Goal: Information Seeking & Learning: Learn about a topic

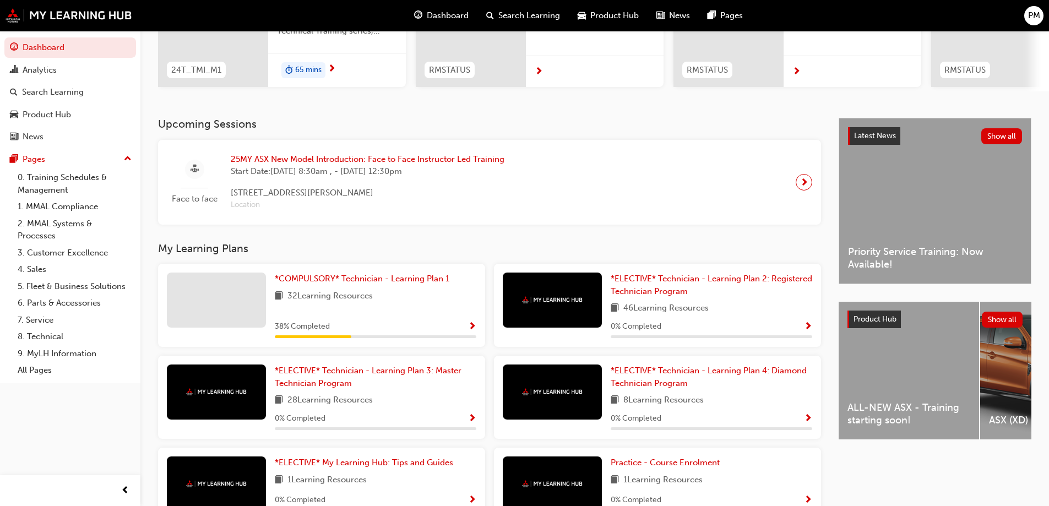
scroll to position [165, 0]
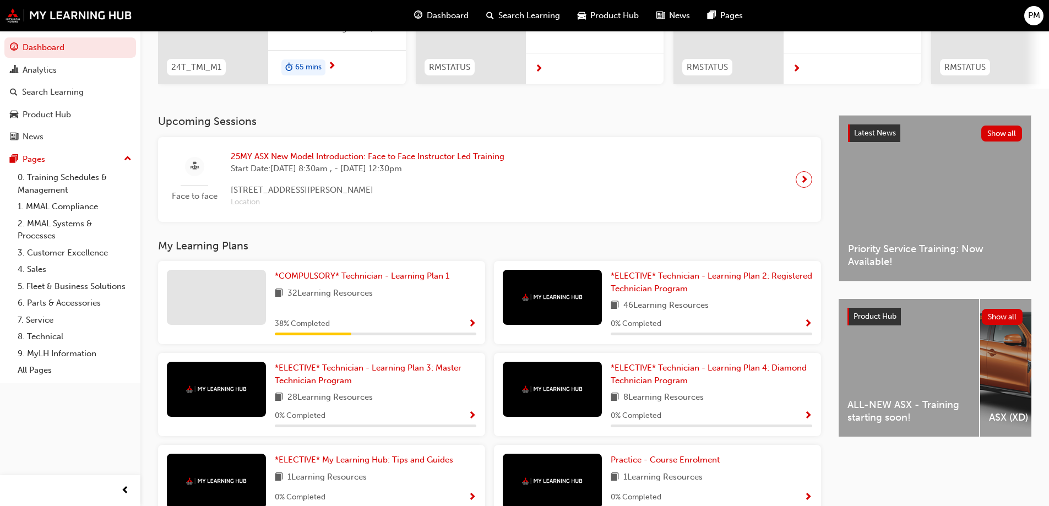
click at [341, 287] on div "*COMPULSORY* Technician - Learning Plan 1 32 Learning Resources 38 % Completed" at bounding box center [376, 303] width 202 height 66
click at [350, 283] on link "*COMPULSORY* Technician - Learning Plan 1" at bounding box center [364, 276] width 179 height 13
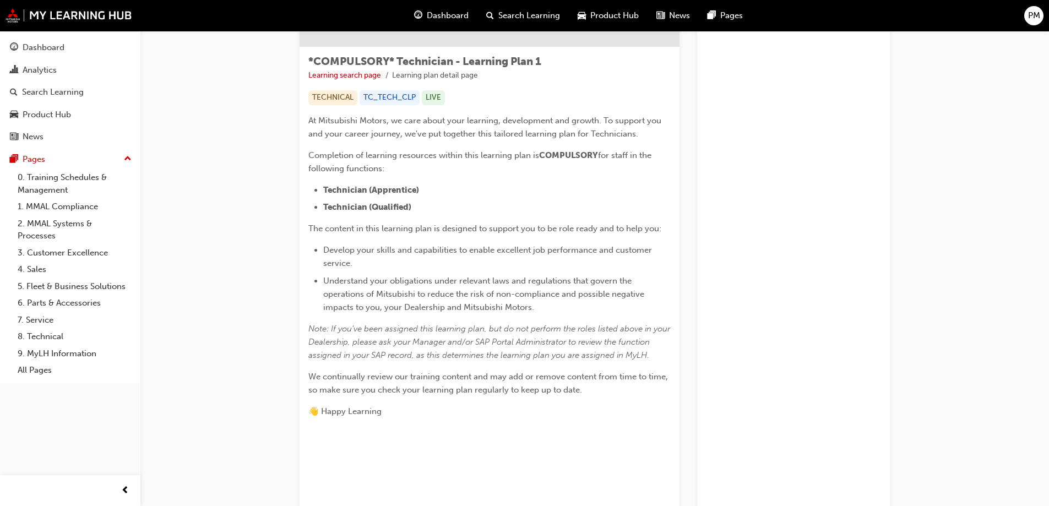
scroll to position [330, 0]
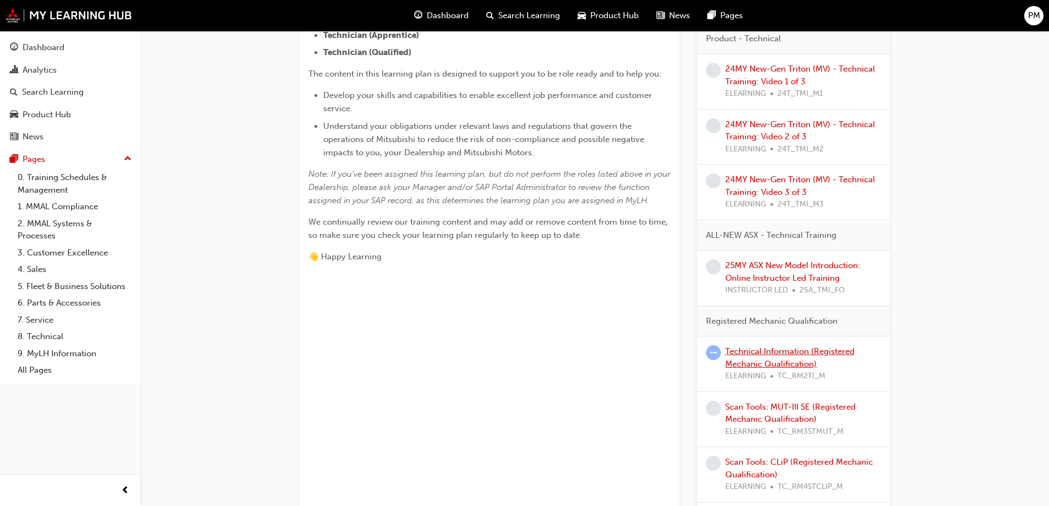
click at [777, 353] on link "Technical Information (Registered Mechanic Qualification)" at bounding box center [789, 357] width 129 height 23
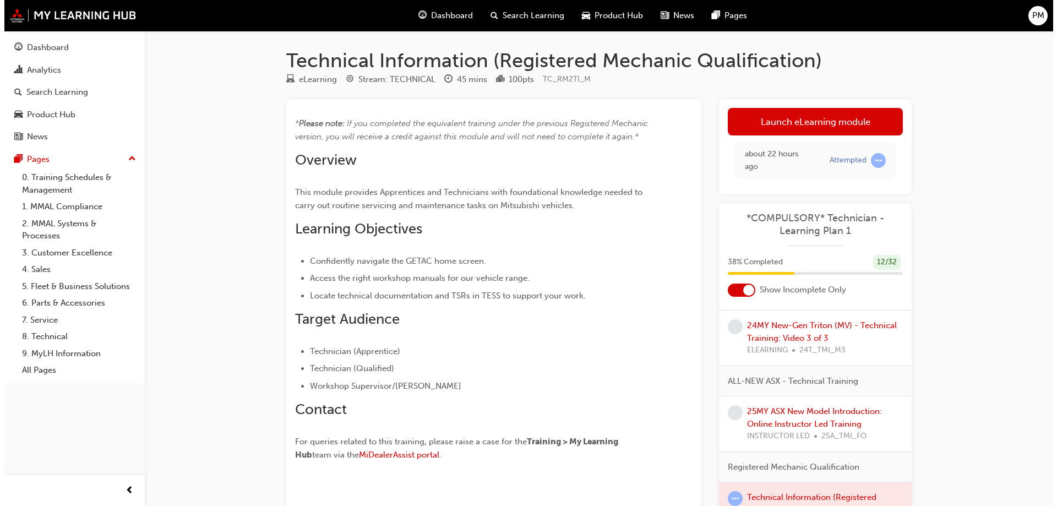
scroll to position [496, 0]
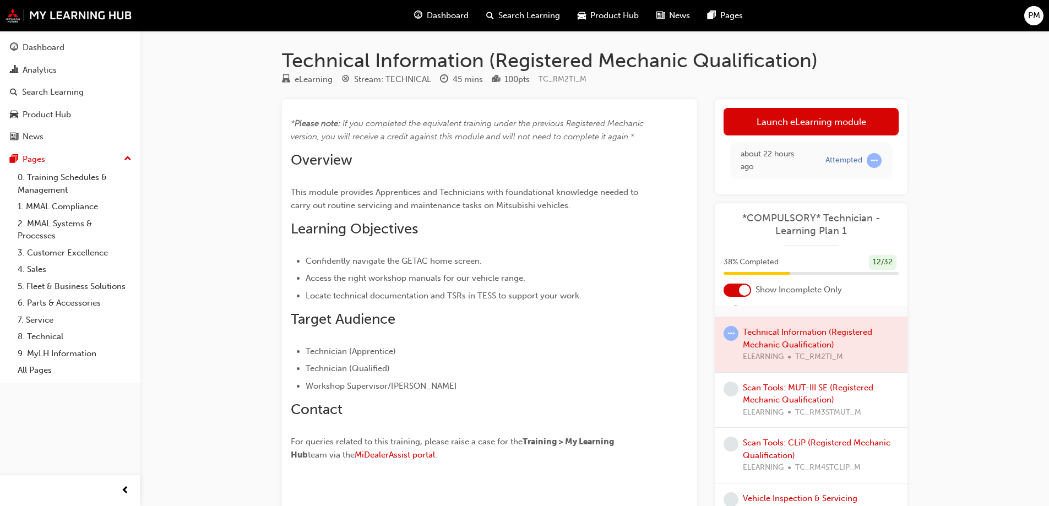
click at [799, 343] on div at bounding box center [811, 344] width 193 height 55
click at [851, 124] on link "Launch eLearning module" at bounding box center [811, 122] width 175 height 28
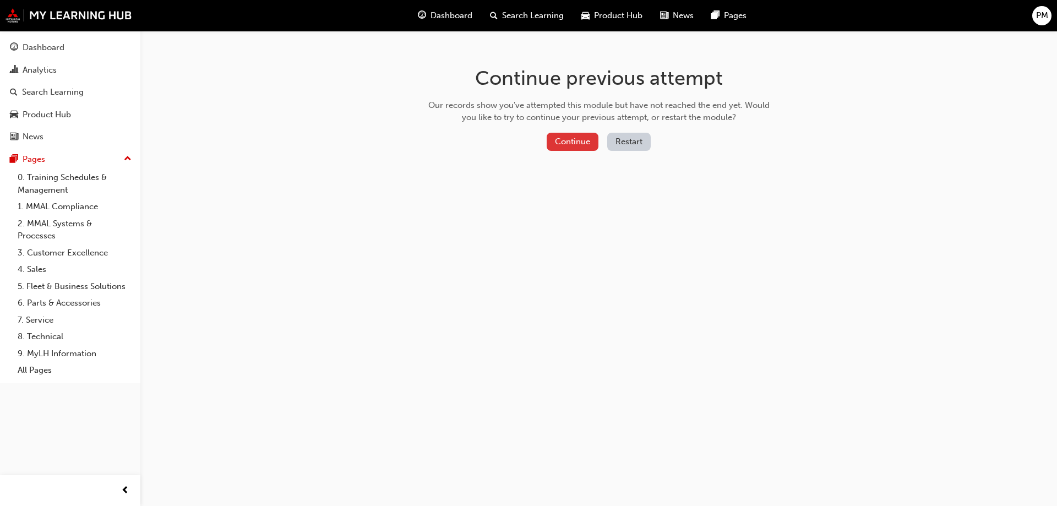
click at [591, 137] on button "Continue" at bounding box center [573, 142] width 52 height 18
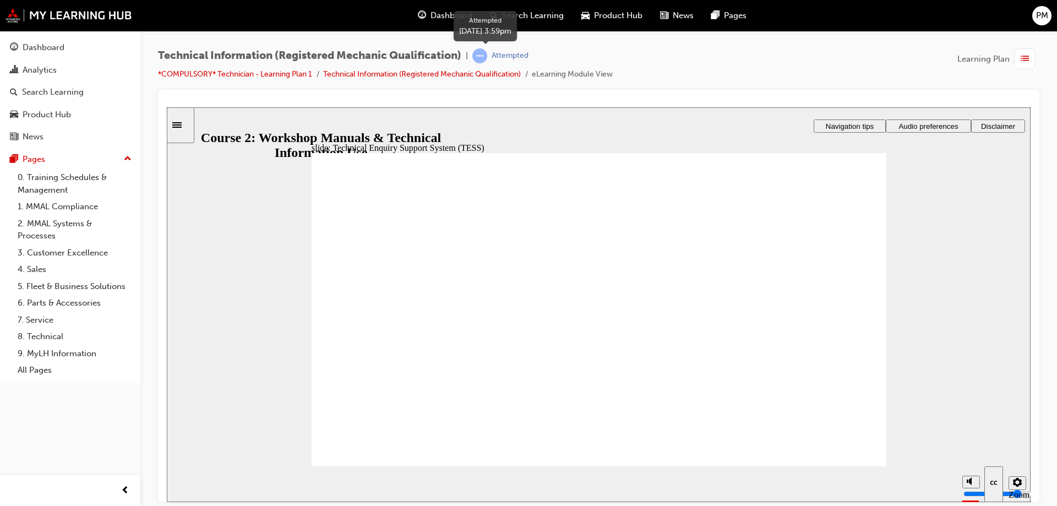
click at [497, 60] on div "Attempted" at bounding box center [510, 56] width 37 height 10
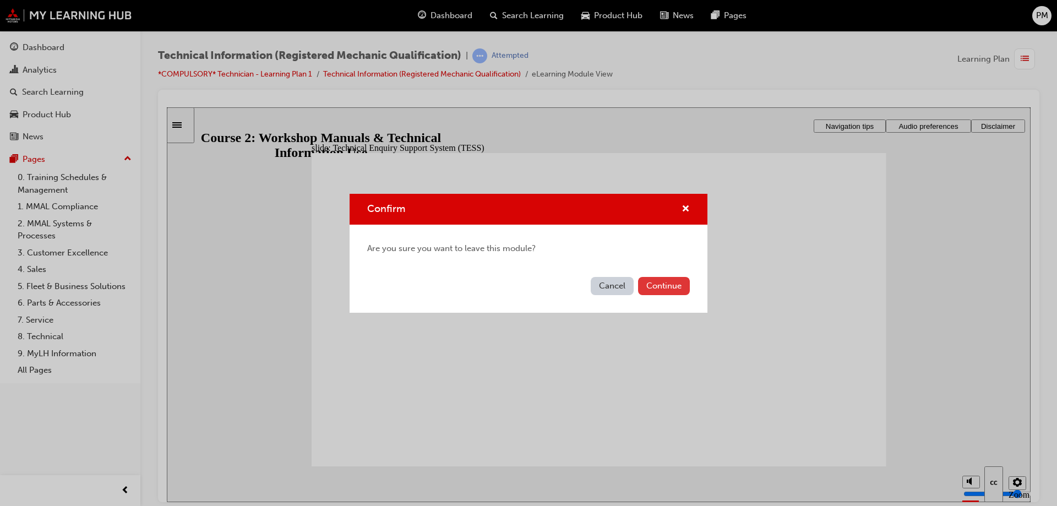
click at [669, 285] on button "Continue" at bounding box center [664, 286] width 52 height 18
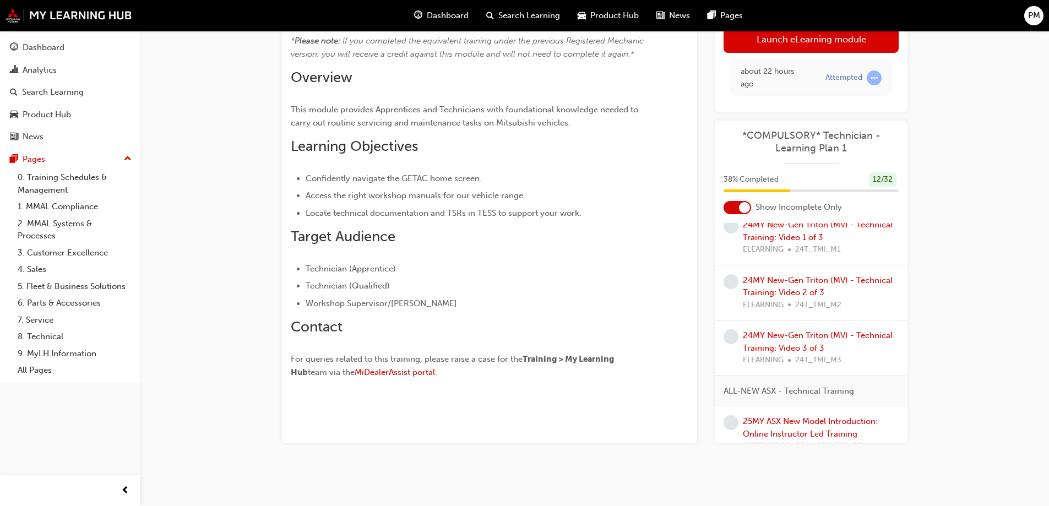
scroll to position [386, 0]
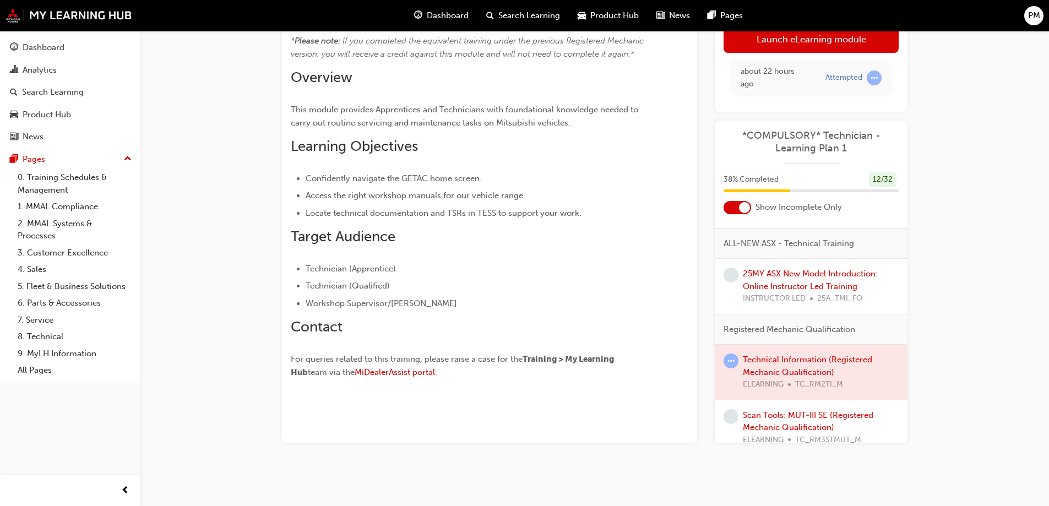
click at [782, 368] on div at bounding box center [811, 372] width 193 height 55
click at [788, 363] on div at bounding box center [811, 372] width 193 height 55
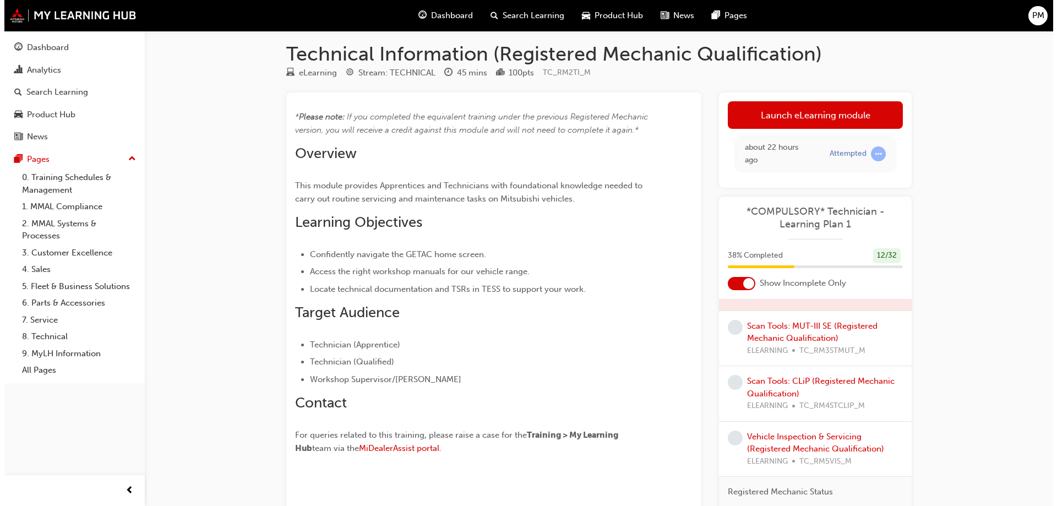
scroll to position [0, 0]
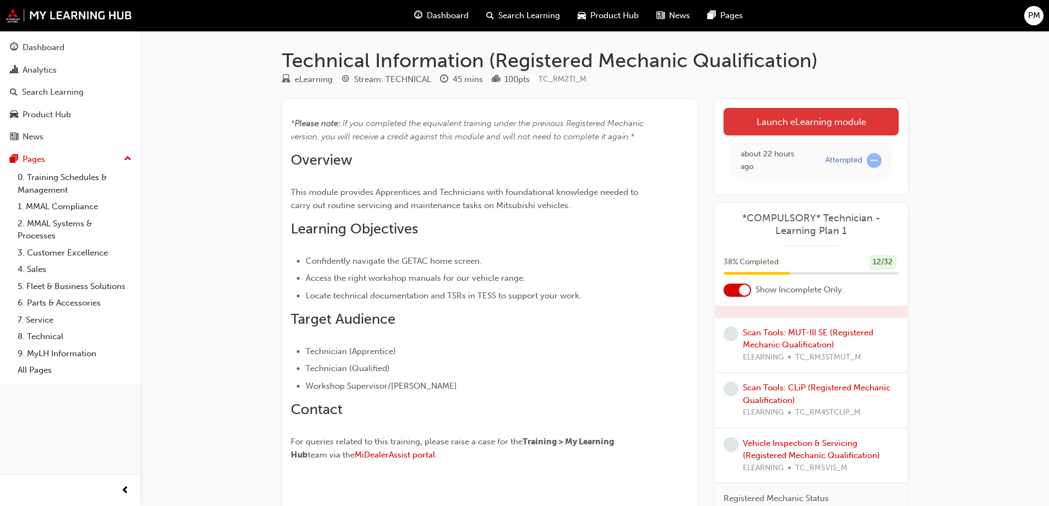
click at [795, 115] on link "Launch eLearning module" at bounding box center [811, 122] width 175 height 28
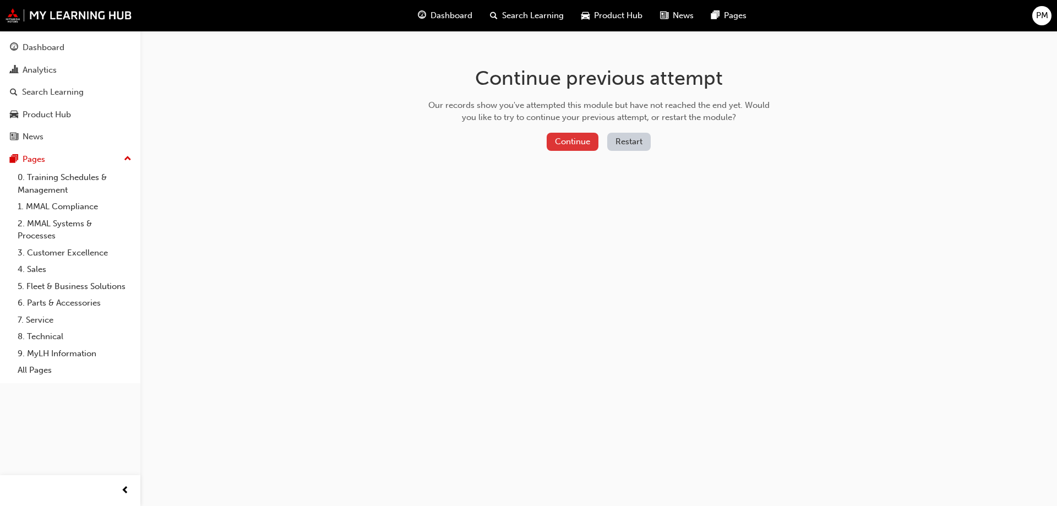
click at [573, 139] on button "Continue" at bounding box center [573, 142] width 52 height 18
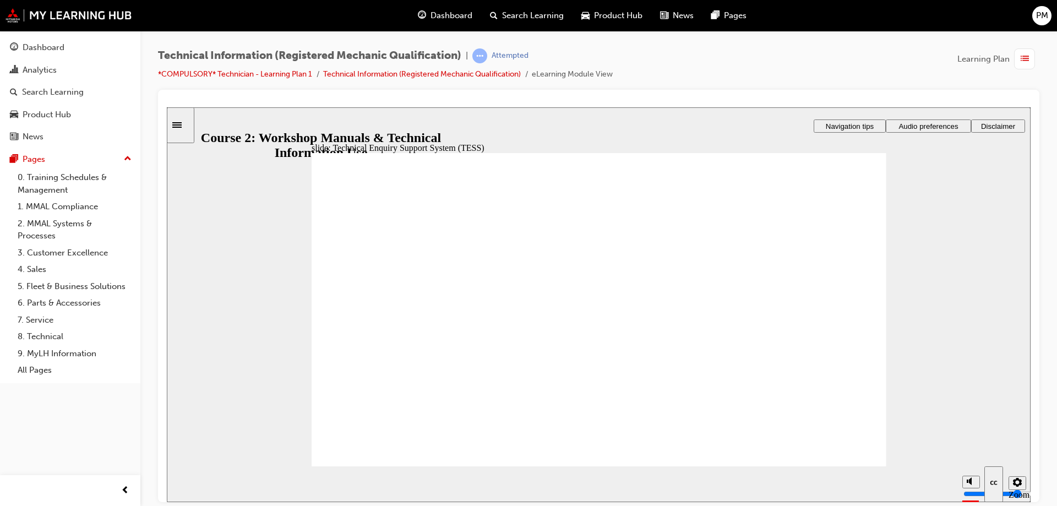
click at [93, 506] on div at bounding box center [70, 490] width 140 height 31
